Goal: Task Accomplishment & Management: Manage account settings

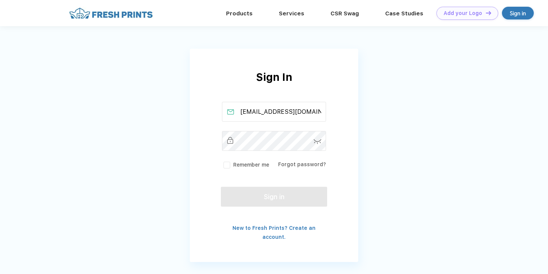
type input "[EMAIL_ADDRESS][DOMAIN_NAME]"
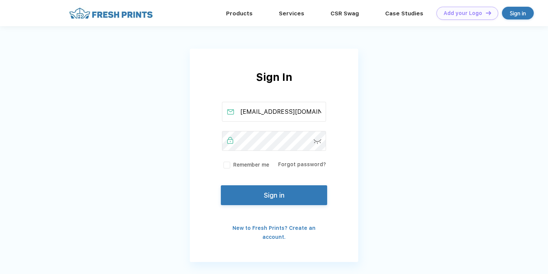
click at [297, 194] on button "Sign in" at bounding box center [274, 195] width 106 height 20
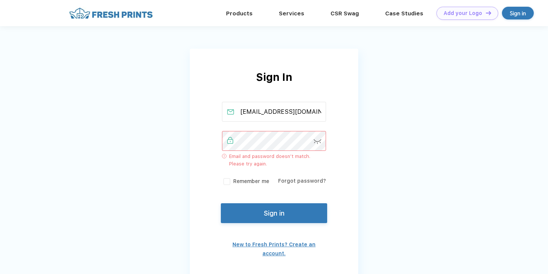
click at [295, 242] on link "New to Fresh Prints? Create an account." at bounding box center [274, 249] width 83 height 15
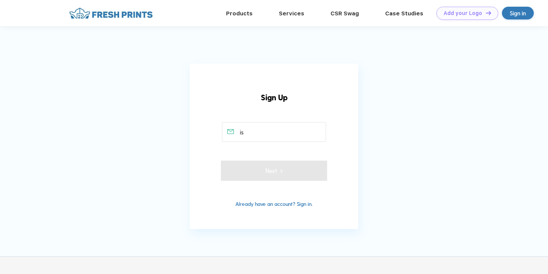
type input "[EMAIL_ADDRESS][DOMAIN_NAME]"
type input "8125939495"
type input "Mary West"
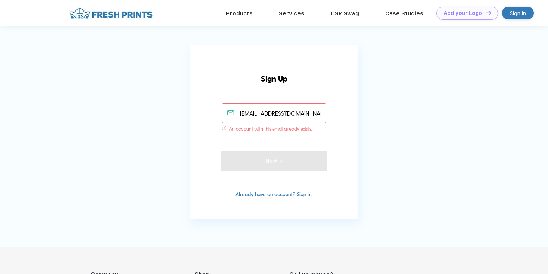
click at [274, 197] on link "Already have an account? Sign in." at bounding box center [274, 194] width 77 height 6
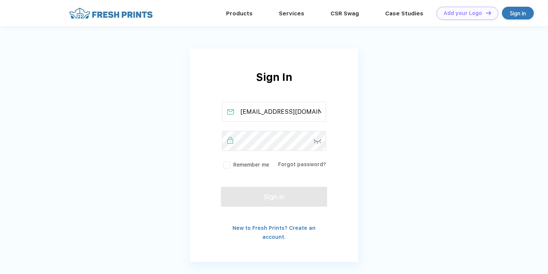
click at [302, 168] on div "Remember me Forgot password?" at bounding box center [274, 164] width 104 height 9
click at [302, 168] on div "Forgot password?" at bounding box center [302, 165] width 48 height 8
click at [304, 165] on link "Forgot password?" at bounding box center [302, 164] width 48 height 6
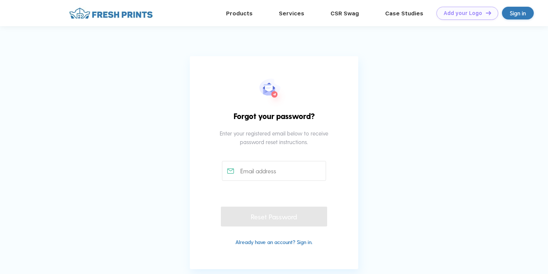
click at [280, 181] on div "Forgot your password? Enter your registered email below to receive password res…" at bounding box center [274, 162] width 168 height 213
click at [280, 172] on input "text" at bounding box center [274, 171] width 104 height 20
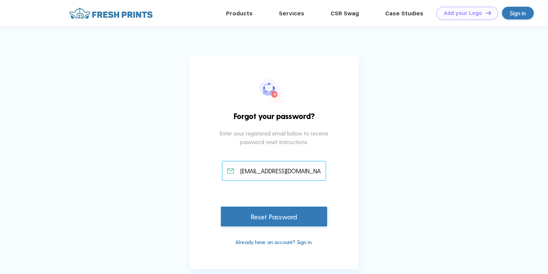
type input "isabellemw01@gmail.com"
click at [278, 229] on div "Already have an account? Sign in." at bounding box center [274, 237] width 168 height 20
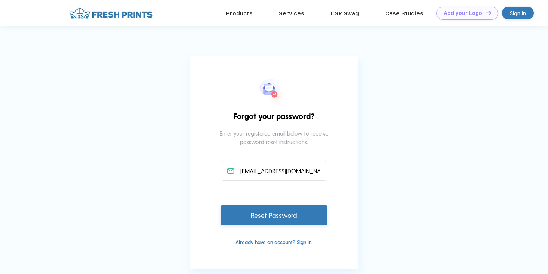
click at [278, 222] on div "Reset Password" at bounding box center [274, 215] width 106 height 20
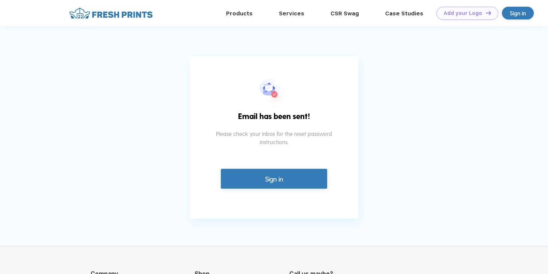
click at [282, 189] on div "Email has been sent! Please check your inbox for the reset password instruction…" at bounding box center [274, 137] width 168 height 163
click at [282, 181] on link "Sign in" at bounding box center [274, 177] width 106 height 20
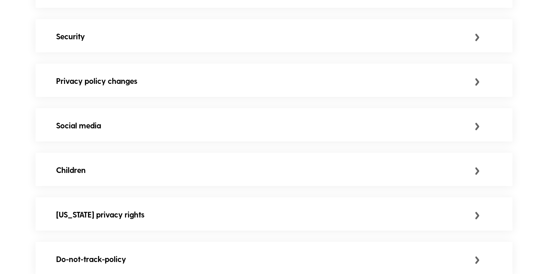
scroll to position [391, 0]
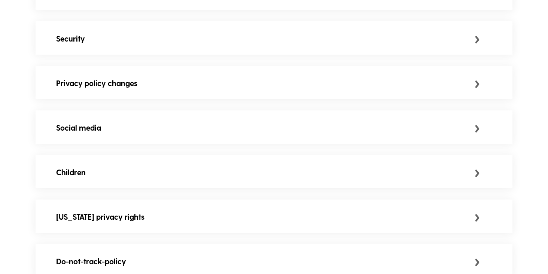
click at [271, 43] on div "Security" at bounding box center [265, 39] width 419 height 12
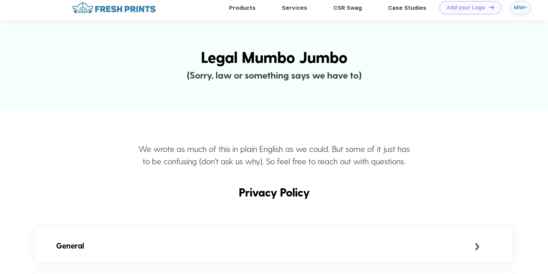
scroll to position [0, 0]
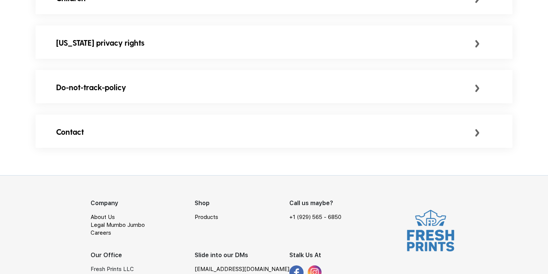
scroll to position [572, 0]
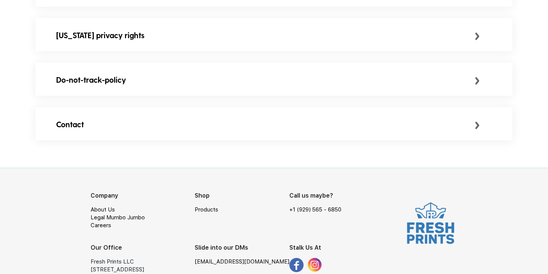
click at [303, 136] on div "Contact" at bounding box center [274, 124] width 477 height 34
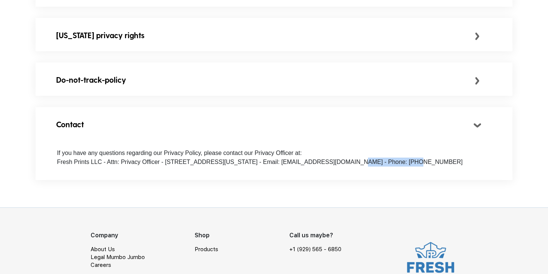
drag, startPoint x: 329, startPoint y: 164, endPoint x: 382, endPoint y: 163, distance: 52.8
click at [382, 163] on span "If you have any questions regarding our Privacy Policy, please contact our Priv…" at bounding box center [260, 157] width 406 height 15
copy span "[EMAIL_ADDRESS][DOMAIN_NAME]"
